Goal: Transaction & Acquisition: Obtain resource

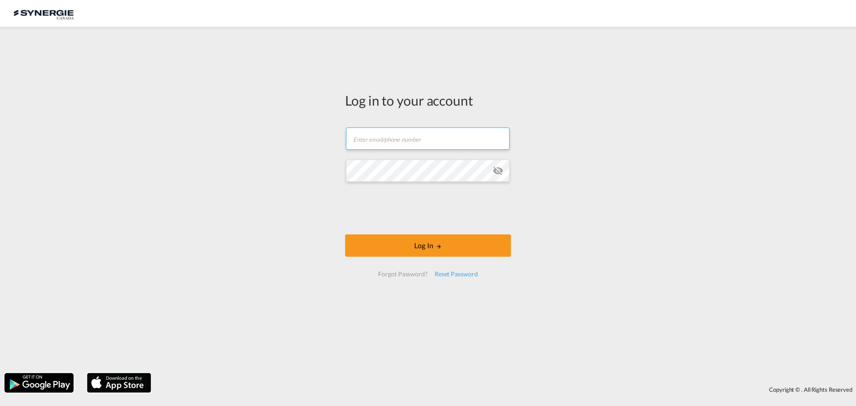
click at [416, 138] on input "text" at bounding box center [428, 138] width 164 height 22
type input "[EMAIL_ADDRESS][DOMAIN_NAME]"
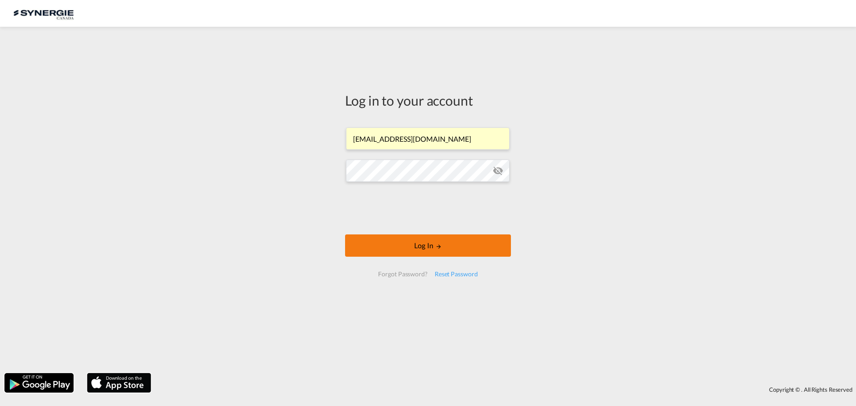
click at [421, 252] on button "Log In" at bounding box center [428, 245] width 166 height 22
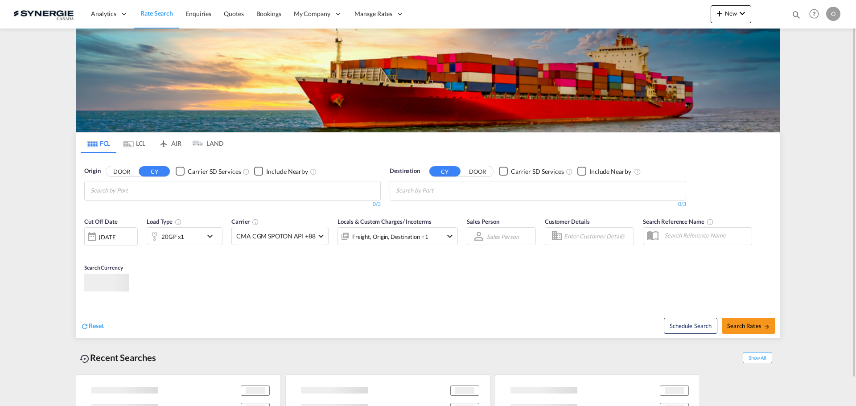
click at [792, 17] on md-icon "icon-magnify" at bounding box center [796, 15] width 10 height 10
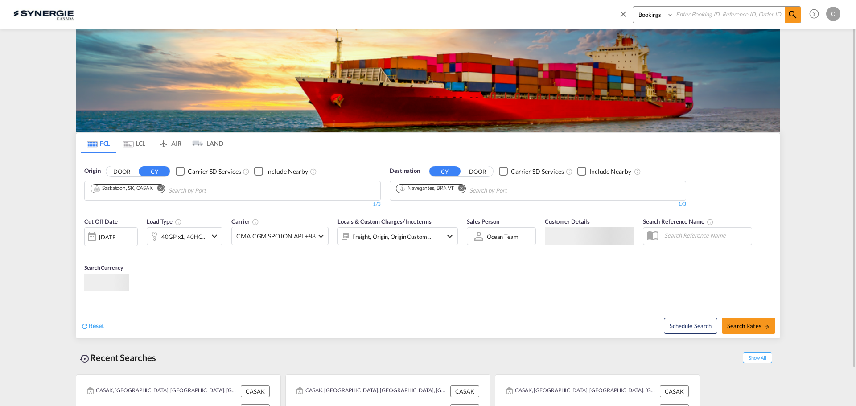
click at [656, 20] on select "Bookings Quotes Enquiries" at bounding box center [654, 15] width 42 height 16
select select "Quotes"
click at [633, 7] on select "Bookings Quotes Enquiries" at bounding box center [654, 15] width 42 height 16
click at [683, 19] on input at bounding box center [729, 15] width 111 height 16
paste input "SYC000013571"
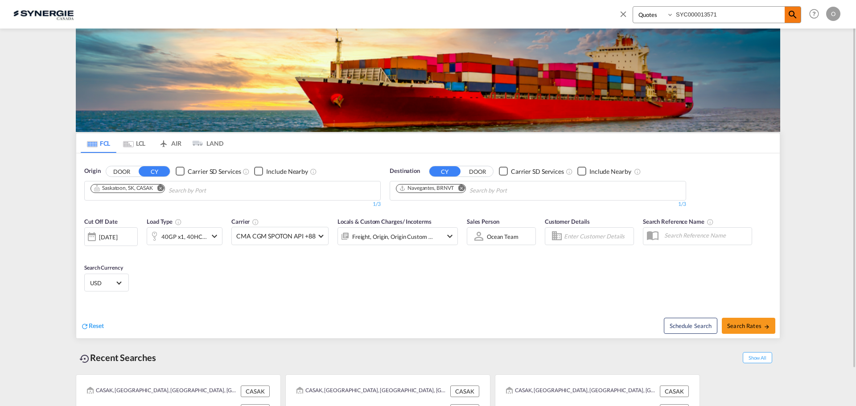
click at [787, 15] on md-icon "icon-magnify" at bounding box center [792, 14] width 11 height 11
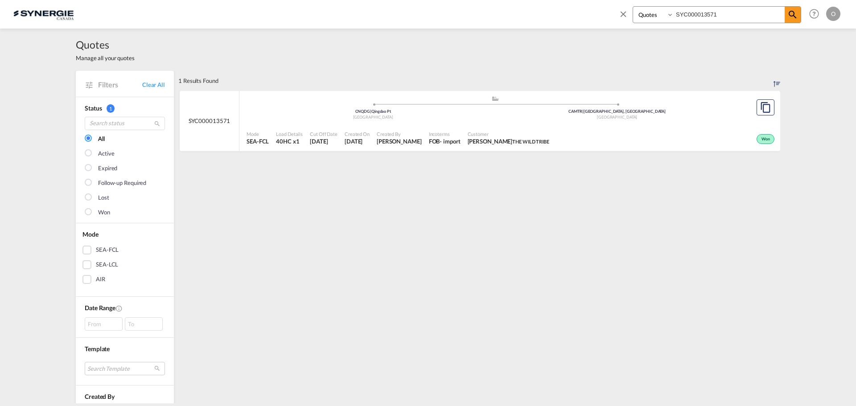
click at [458, 135] on span "Incoterms" at bounding box center [445, 134] width 32 height 7
click at [700, 16] on input "SYC000013571" at bounding box center [729, 15] width 111 height 16
paste input "1890"
type input "SYC000011890"
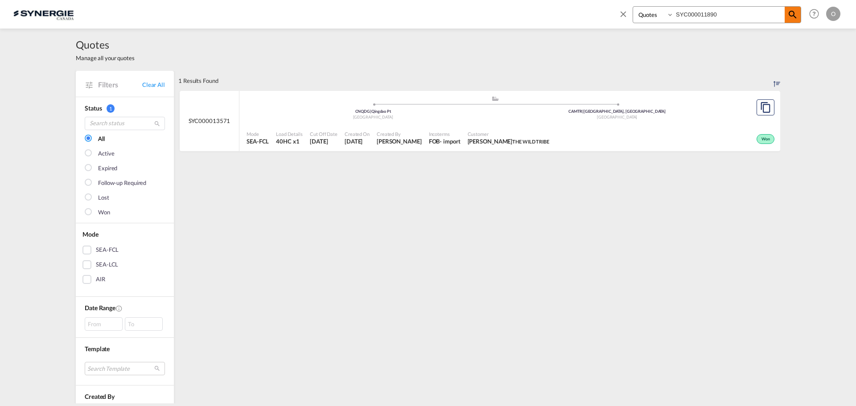
click at [793, 20] on md-icon "icon-magnify" at bounding box center [792, 14] width 11 height 11
click at [512, 144] on span "tilton" at bounding box center [530, 142] width 37 height 6
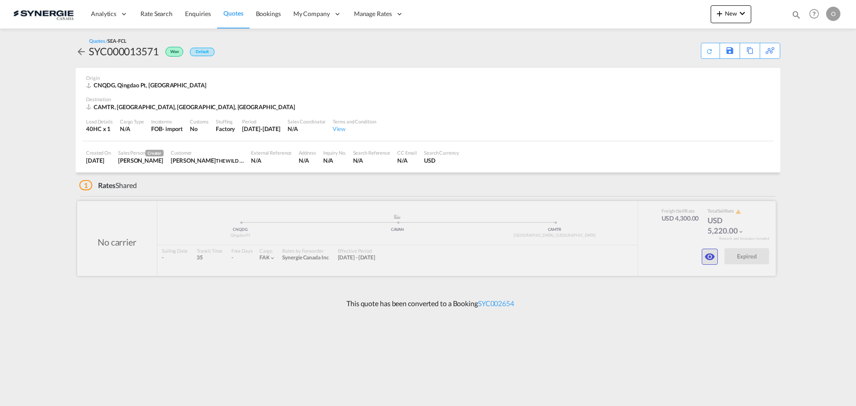
click at [711, 256] on md-icon "icon-eye" at bounding box center [709, 256] width 11 height 11
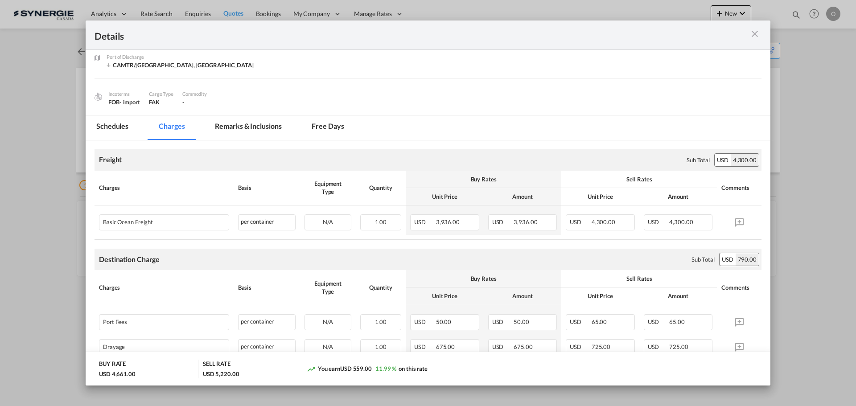
scroll to position [53, 0]
click at [759, 36] on md-icon "icon-close m-3 fg-AAA8AD cursor" at bounding box center [754, 34] width 11 height 11
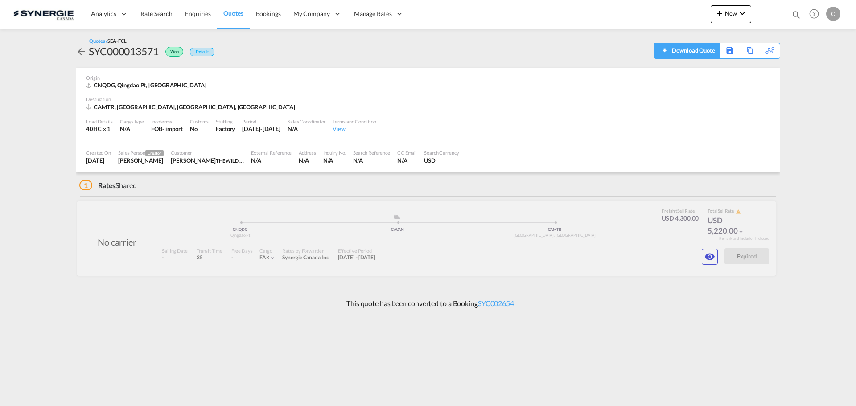
click at [709, 53] on div "Download Quote" at bounding box center [692, 50] width 45 height 14
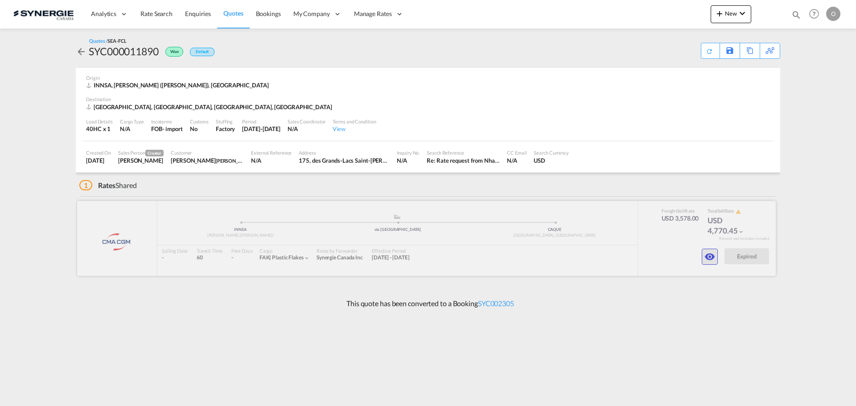
click at [708, 255] on md-icon "icon-eye" at bounding box center [709, 256] width 11 height 11
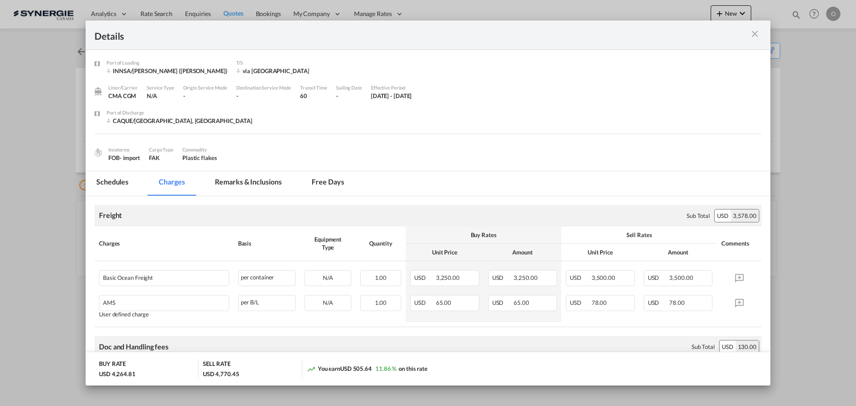
click at [760, 36] on div "Port of Loading ..." at bounding box center [728, 34] width 67 height 11
click at [757, 35] on md-icon "icon-close m-3 fg-AAA8AD cursor" at bounding box center [754, 34] width 11 height 11
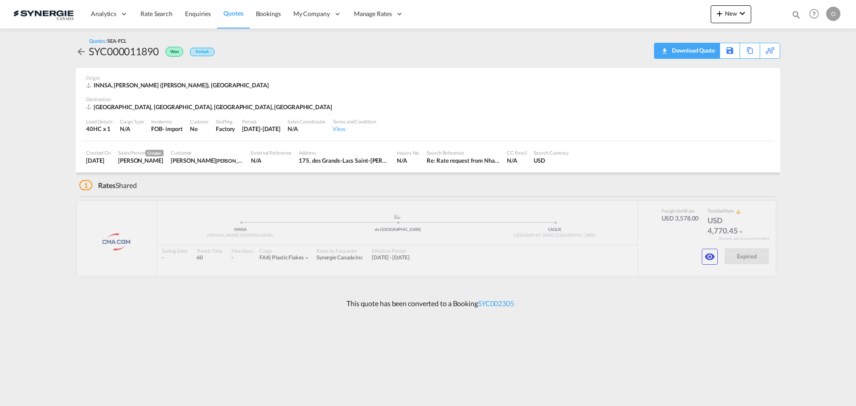
click at [708, 51] on div "Download Quote" at bounding box center [692, 50] width 45 height 14
